Goal: Check status: Check status

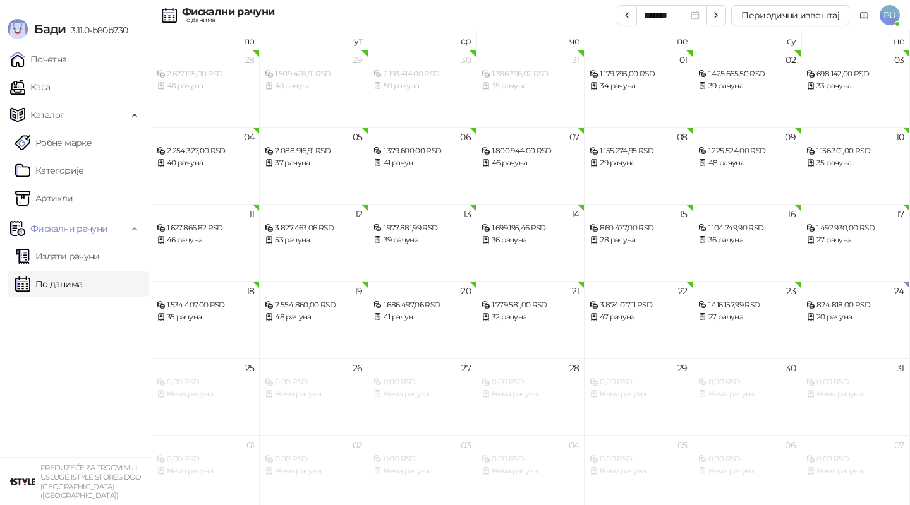
click at [80, 283] on link "По данима" at bounding box center [48, 284] width 67 height 25
click at [831, 318] on div "22 рачуна" at bounding box center [854, 317] width 97 height 12
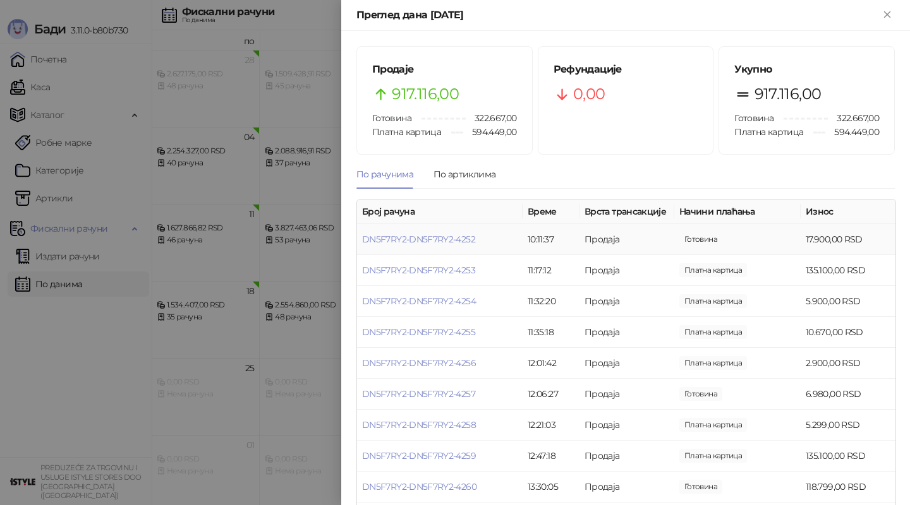
click at [445, 245] on td "DN5F7RY2-DN5F7RY2-4252" at bounding box center [440, 239] width 166 height 31
click at [432, 241] on link "DN5F7RY2-DN5F7RY2-4252" at bounding box center [418, 239] width 113 height 11
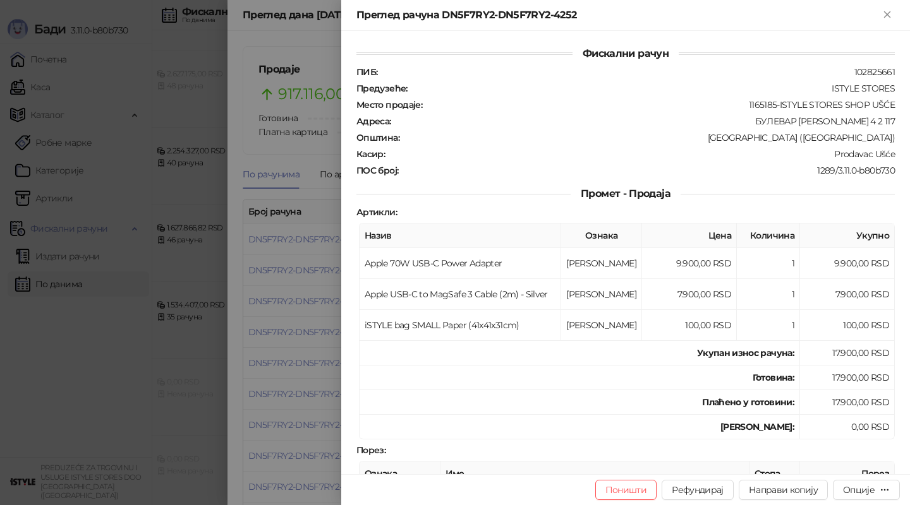
click at [314, 250] on div at bounding box center [455, 252] width 910 height 505
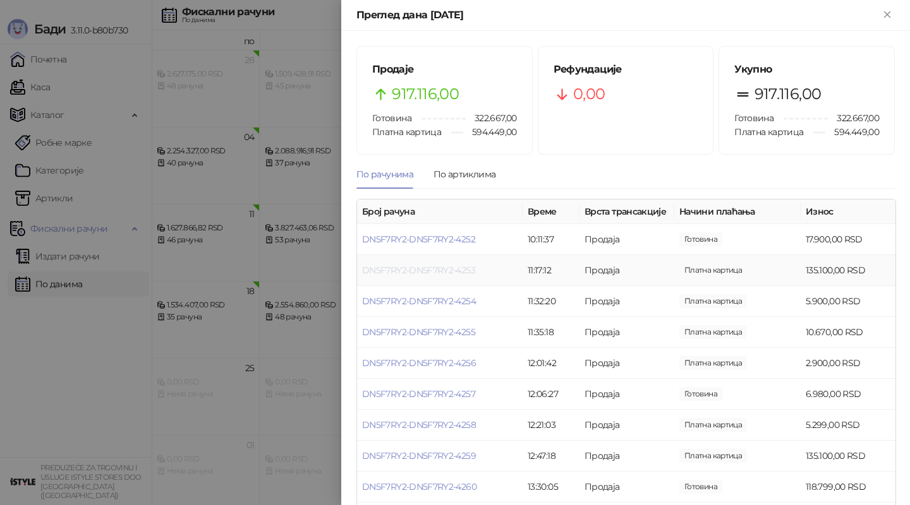
scroll to position [415, 0]
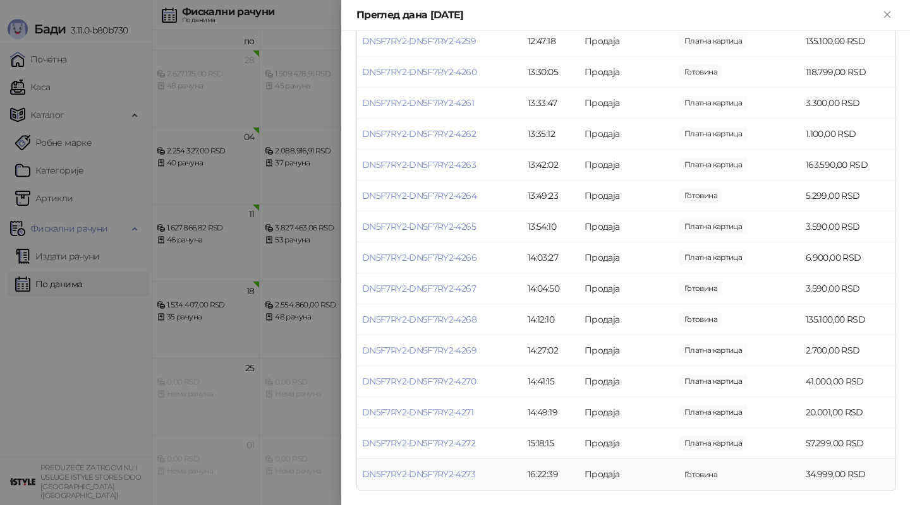
click at [443, 464] on td "DN5F7RY2-DN5F7RY2-4273" at bounding box center [440, 474] width 166 height 31
click at [435, 475] on link "DN5F7RY2-DN5F7RY2-4273" at bounding box center [418, 474] width 113 height 11
